Goal: Use online tool/utility

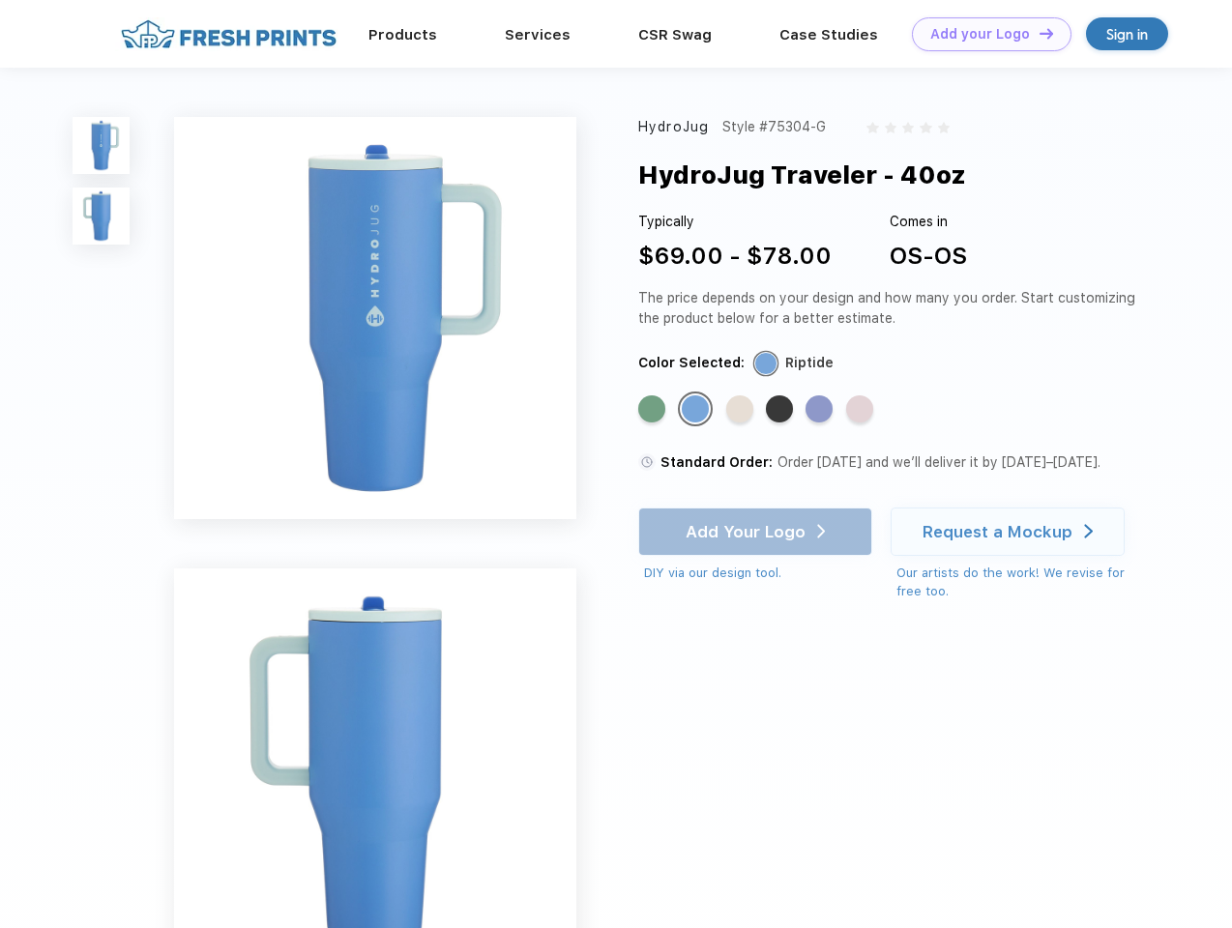
click at [984, 34] on link "Add your Logo Design Tool" at bounding box center [992, 34] width 160 height 34
click at [0, 0] on div "Design Tool" at bounding box center [0, 0] width 0 height 0
click at [1038, 33] on link "Add your Logo Design Tool" at bounding box center [992, 34] width 160 height 34
click at [102, 145] on img at bounding box center [101, 145] width 57 height 57
click at [102, 217] on img at bounding box center [101, 216] width 57 height 57
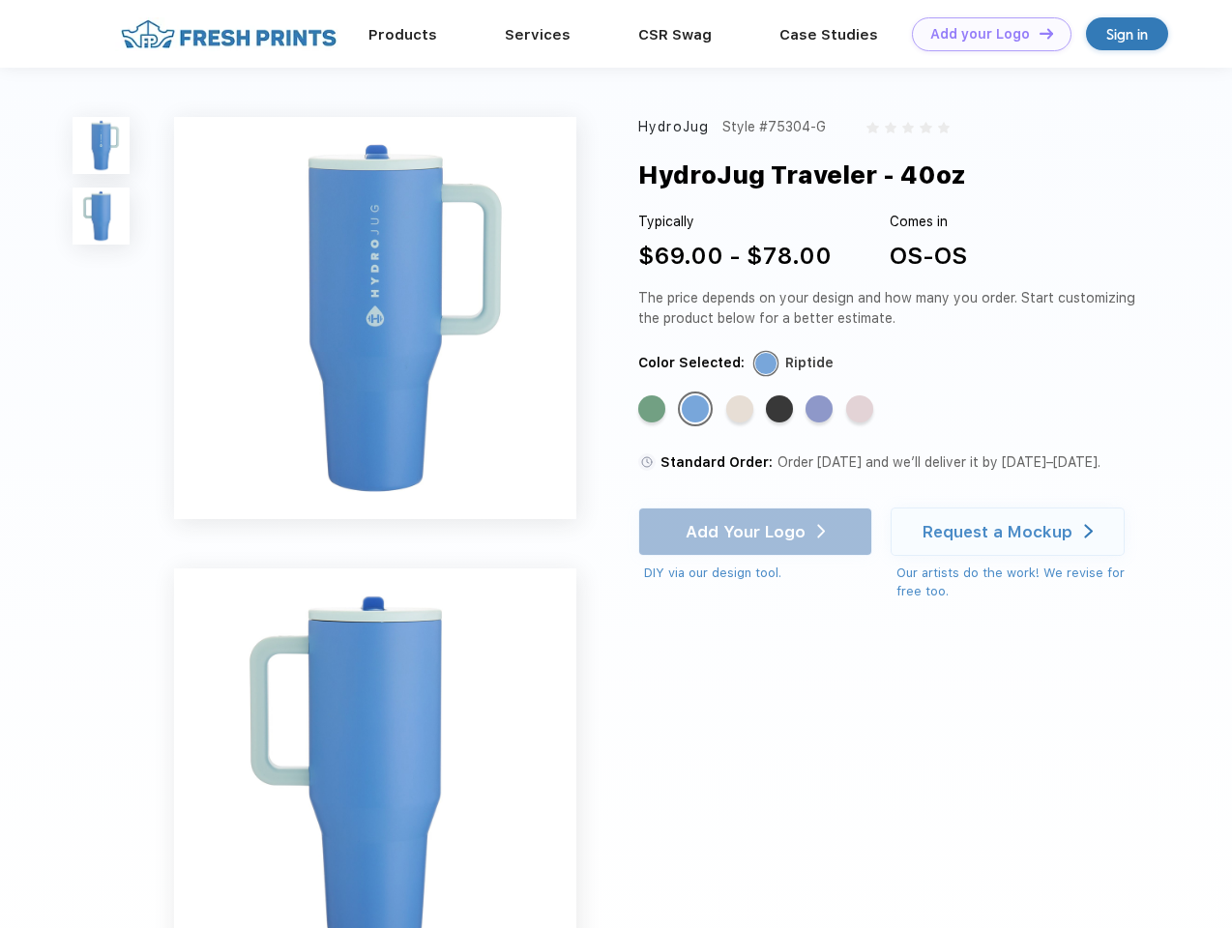
click at [654, 410] on div "Standard Color" at bounding box center [651, 409] width 27 height 27
click at [697, 410] on div "Standard Color" at bounding box center [695, 409] width 27 height 27
click at [742, 410] on div "Standard Color" at bounding box center [739, 409] width 27 height 27
click at [781, 410] on div "Standard Color" at bounding box center [779, 409] width 27 height 27
click at [821, 410] on div "Standard Color" at bounding box center [819, 409] width 27 height 27
